Goal: Navigation & Orientation: Find specific page/section

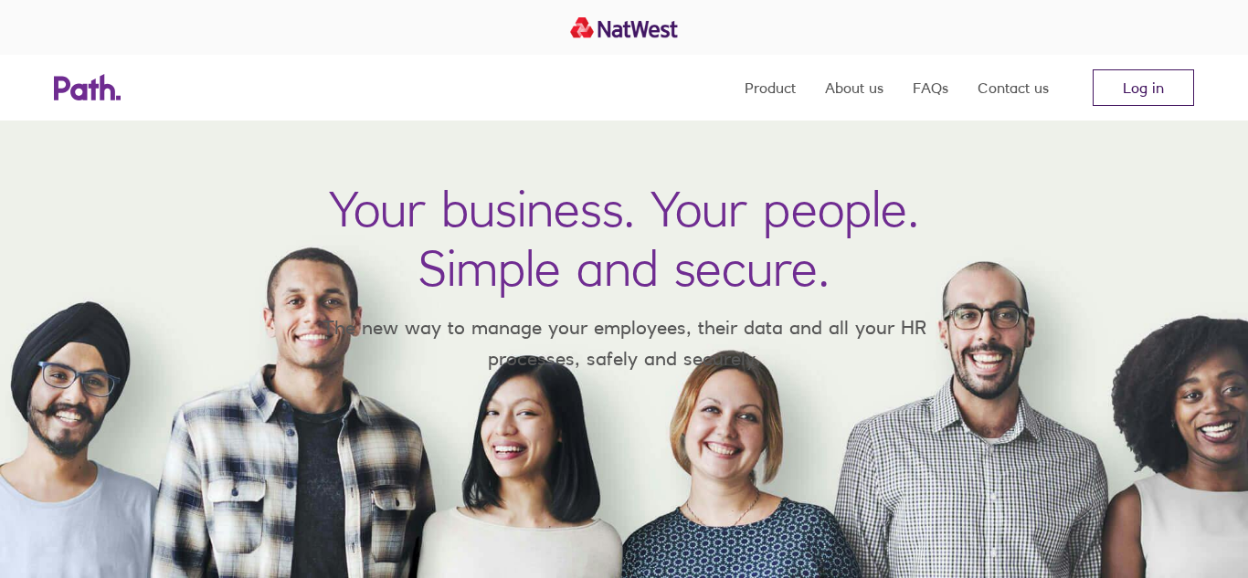
click at [1141, 83] on link "Log in" at bounding box center [1143, 87] width 101 height 37
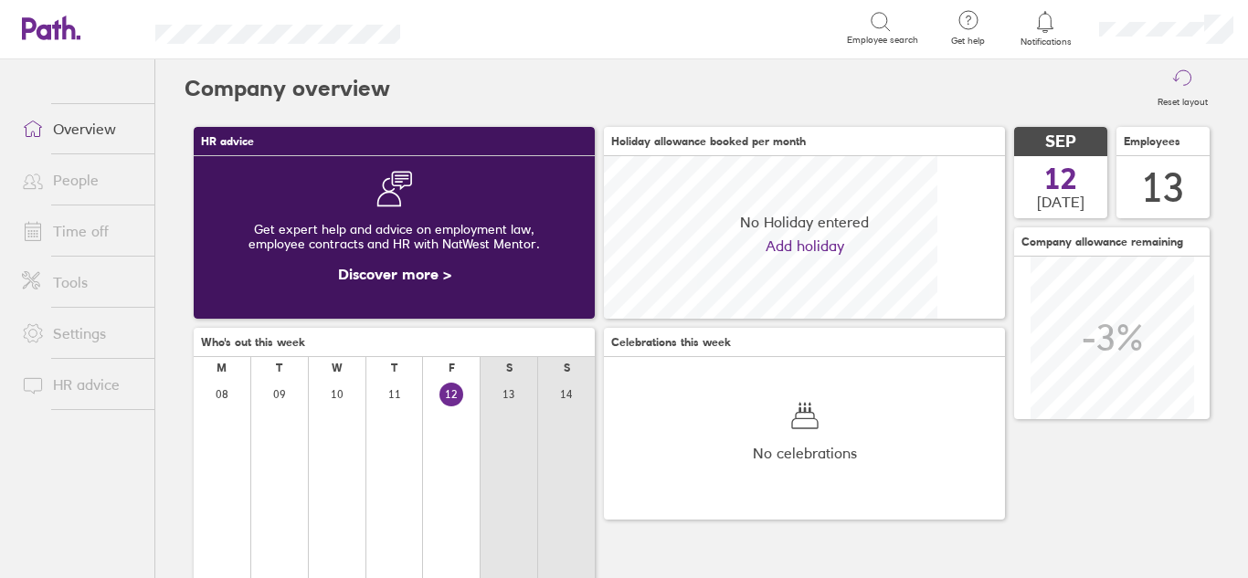
scroll to position [163, 401]
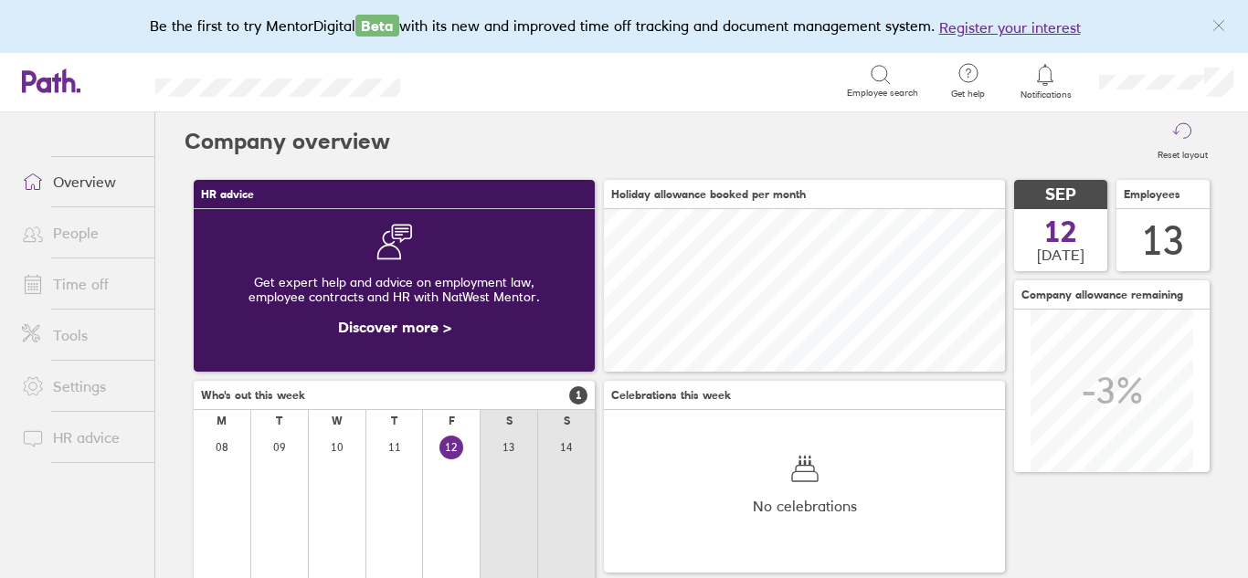
click at [74, 230] on link "People" at bounding box center [80, 233] width 147 height 37
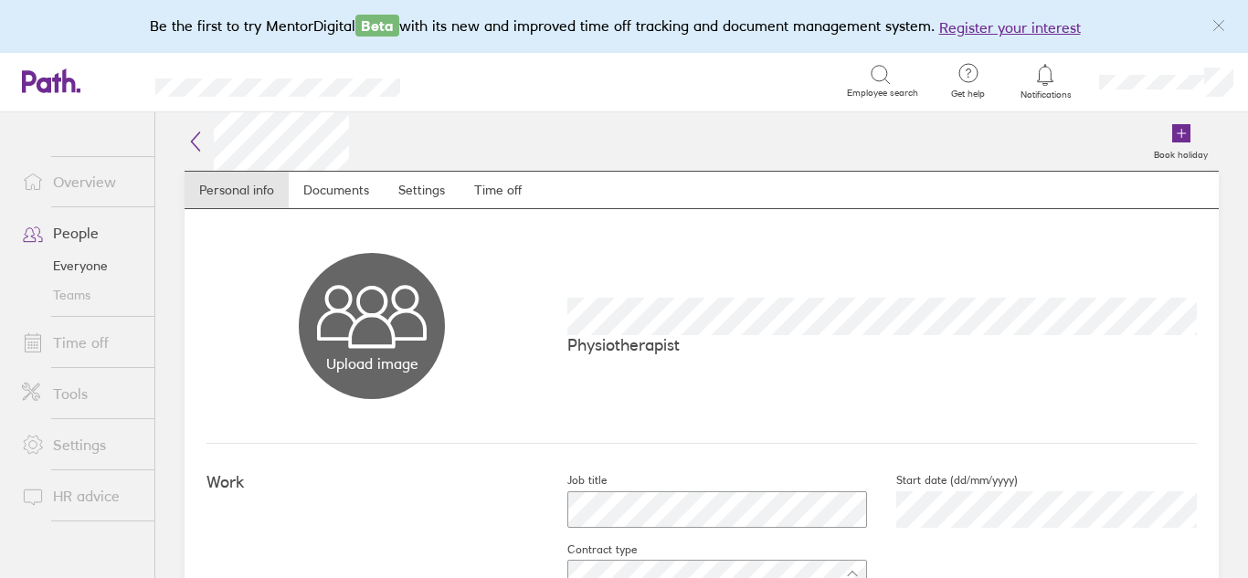
click at [66, 231] on link "People" at bounding box center [80, 233] width 147 height 37
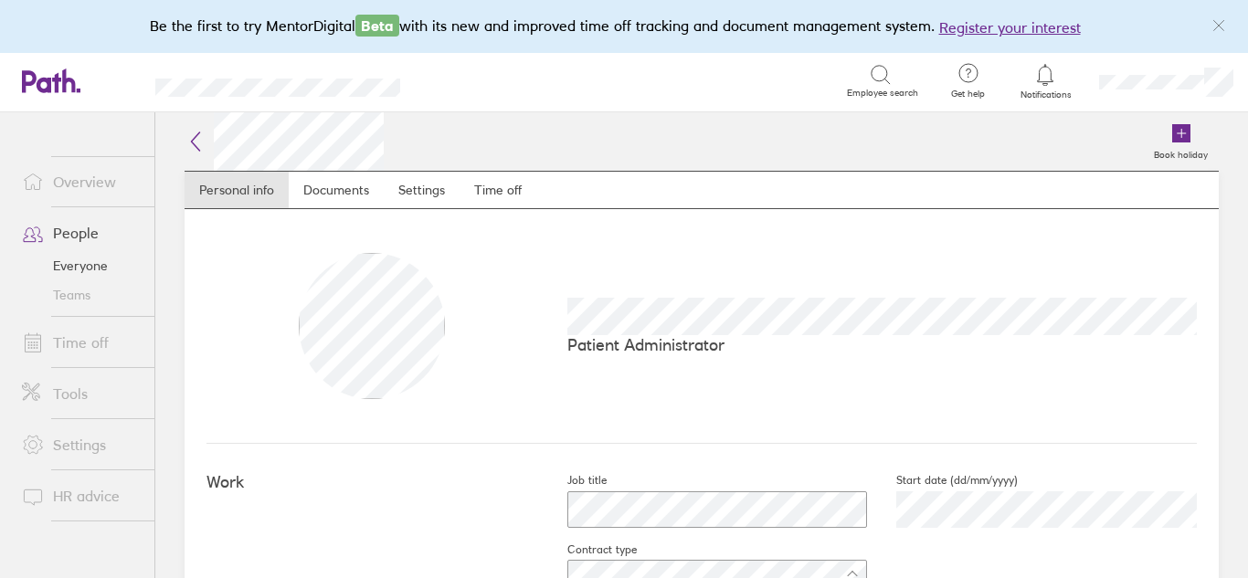
click at [88, 235] on link "People" at bounding box center [80, 233] width 147 height 37
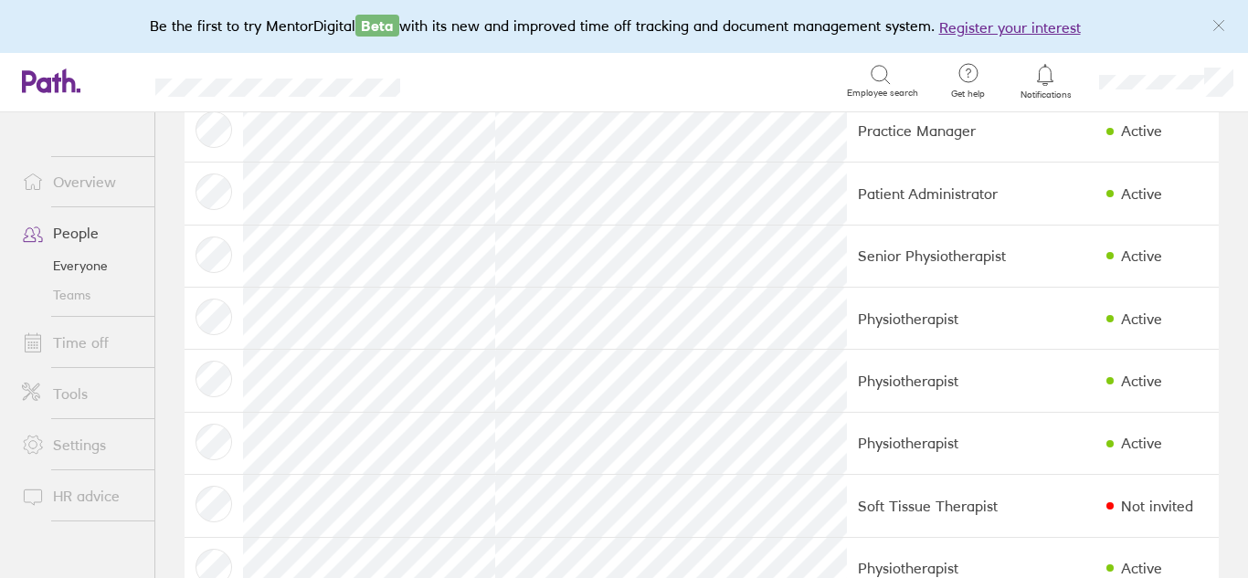
scroll to position [115, 0]
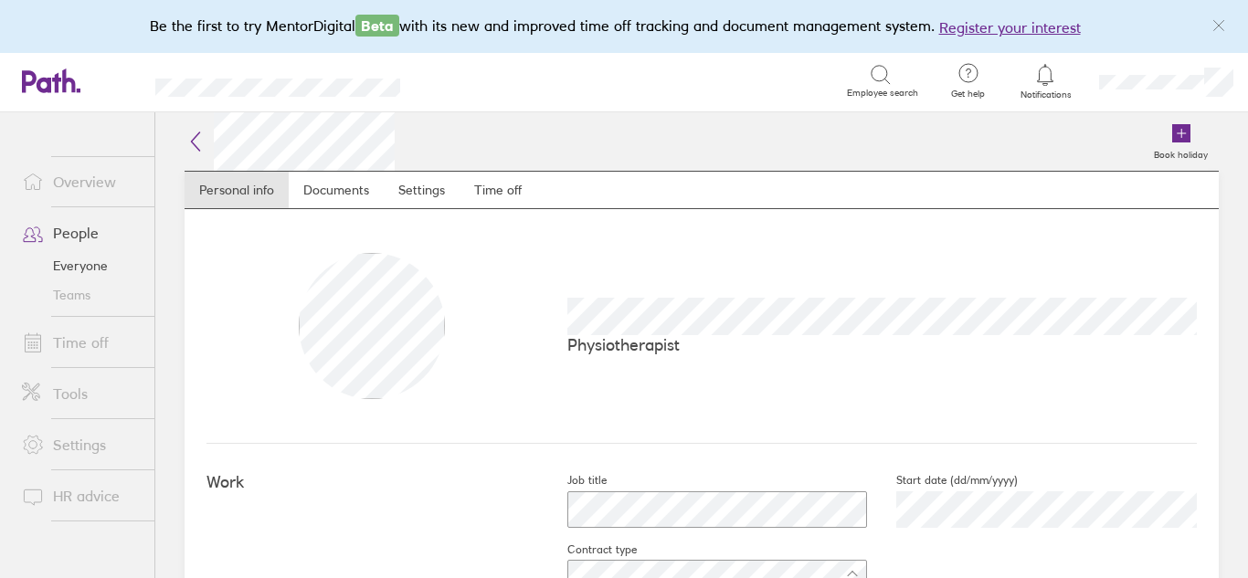
click at [69, 234] on link "People" at bounding box center [80, 233] width 147 height 37
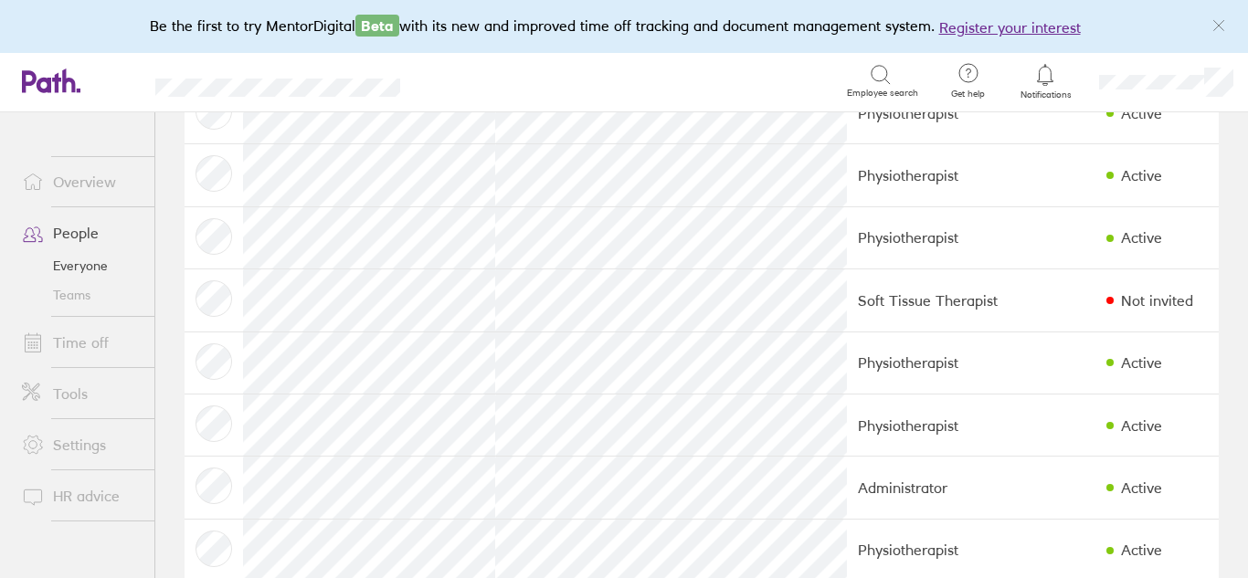
scroll to position [323, 0]
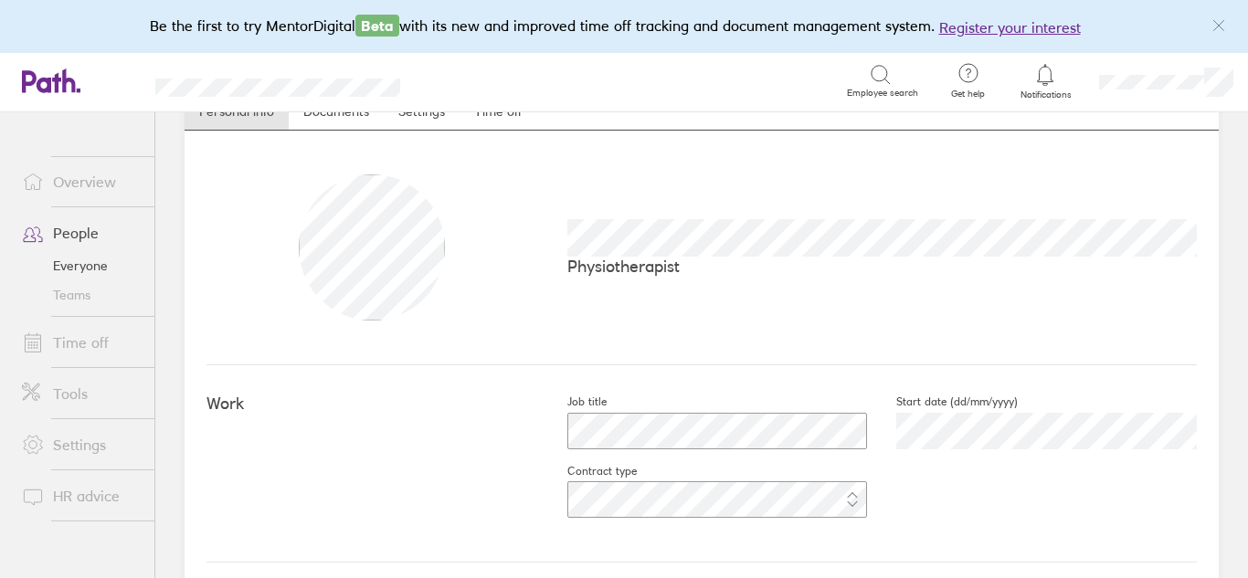
scroll to position [81, 0]
click at [71, 237] on link "People" at bounding box center [80, 233] width 147 height 37
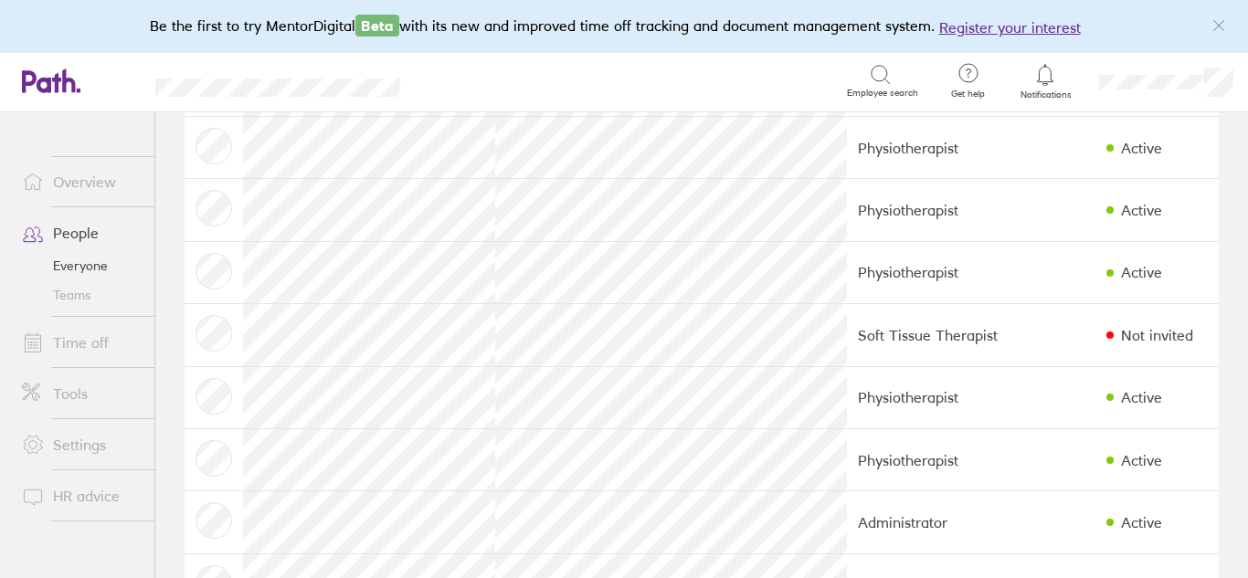
scroll to position [297, 0]
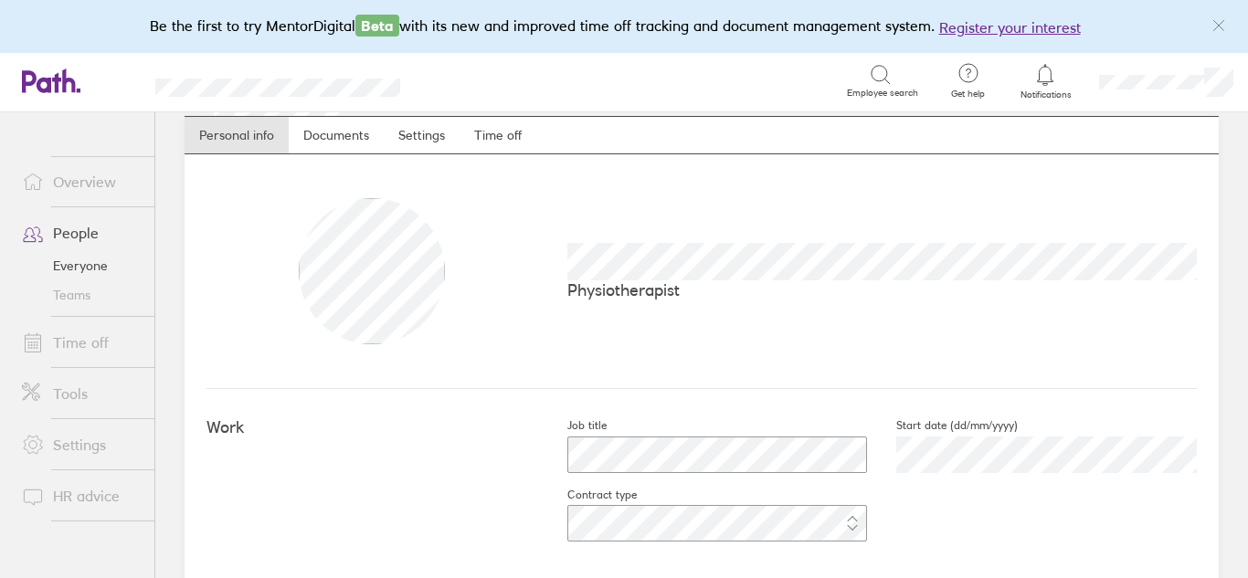
scroll to position [58, 0]
click at [64, 230] on link "People" at bounding box center [80, 233] width 147 height 37
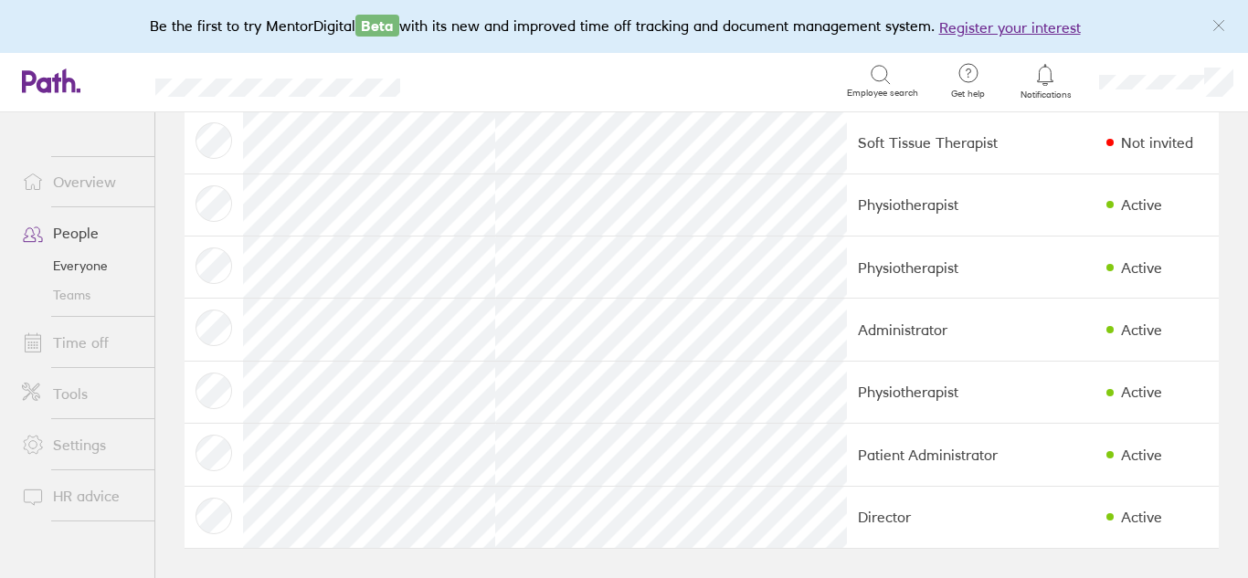
scroll to position [476, 0]
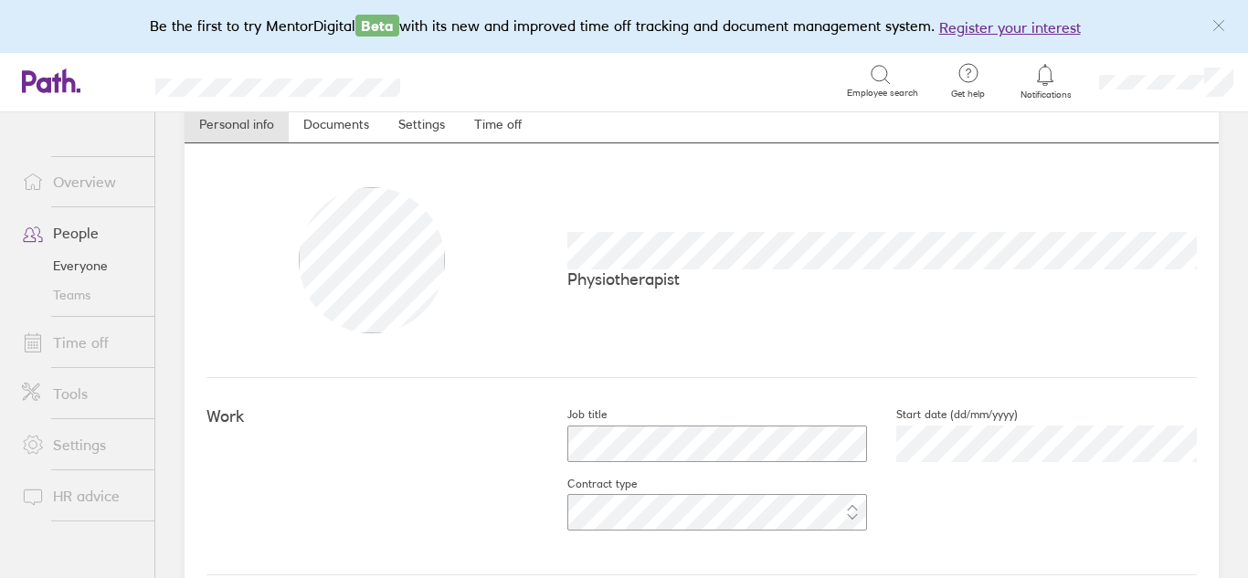
scroll to position [19, 0]
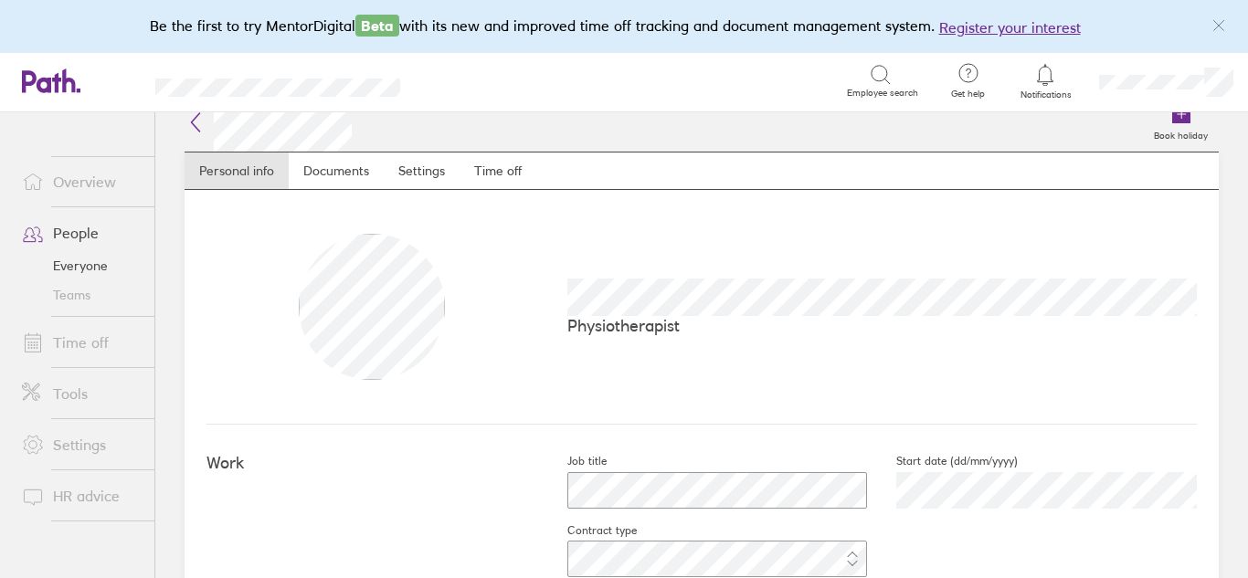
click at [65, 237] on link "People" at bounding box center [80, 233] width 147 height 37
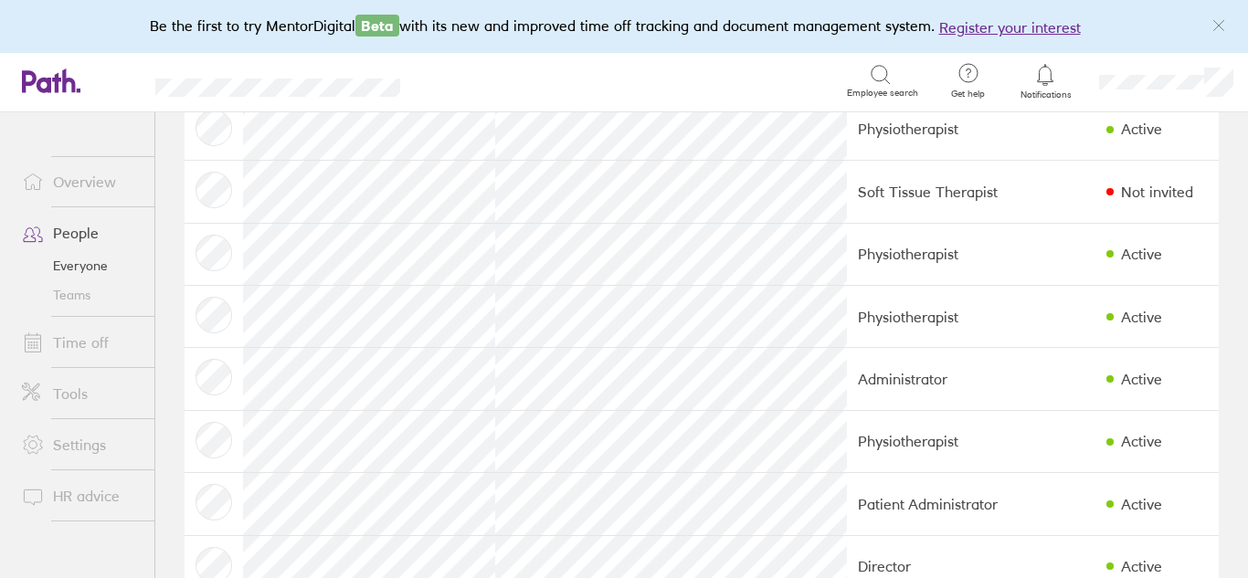
scroll to position [478, 0]
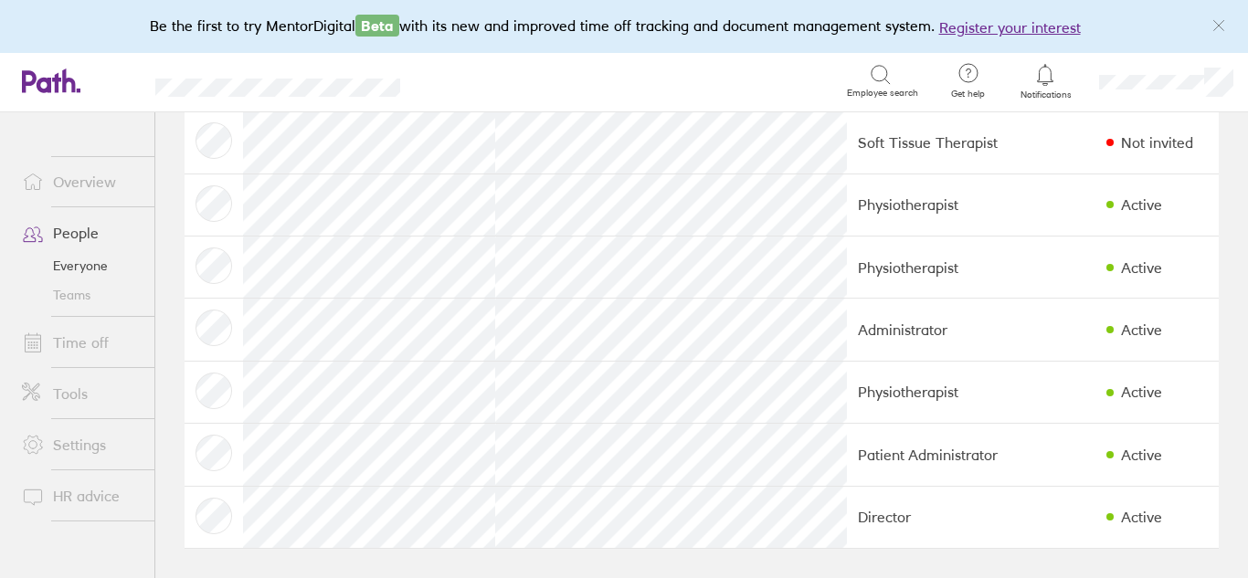
click at [80, 235] on link "People" at bounding box center [80, 233] width 147 height 37
